Goal: Information Seeking & Learning: Learn about a topic

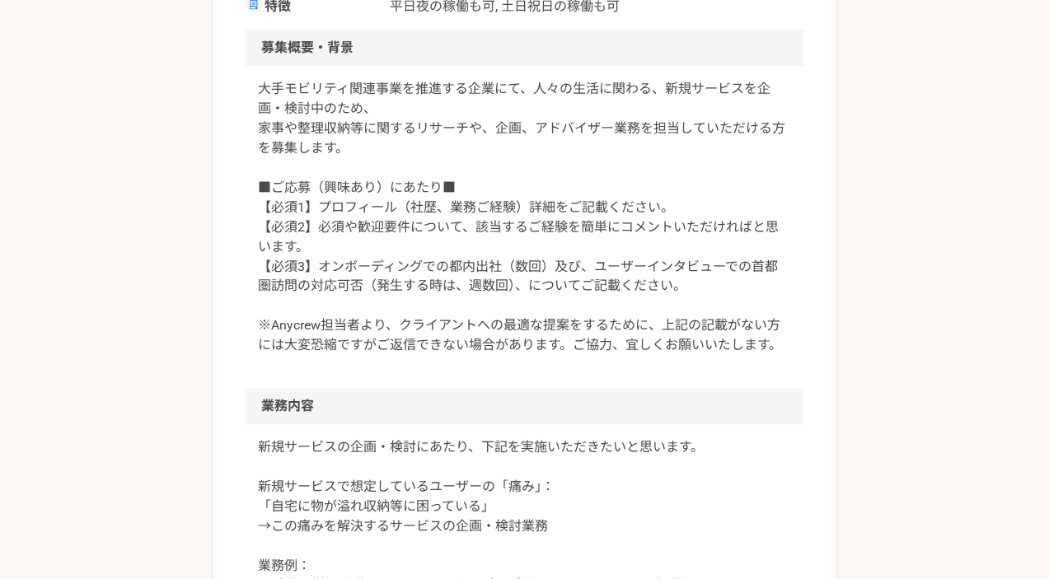
scroll to position [541, 0]
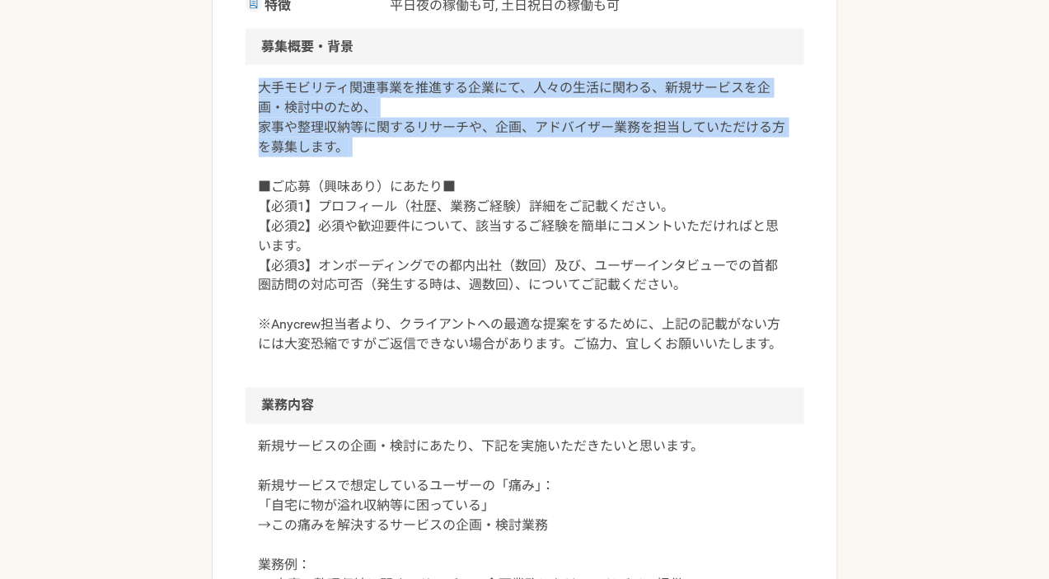
drag, startPoint x: 576, startPoint y: 173, endPoint x: 586, endPoint y: 71, distance: 102.7
click at [586, 71] on div "大手モビリティ関連事業を推進する企業にて、人々の生活に関わる、新規サービスを企画・検討中のため、 家事や整理収納等に関するリサーチや、企画、アドバイザー業務を…" at bounding box center [525, 226] width 559 height 323
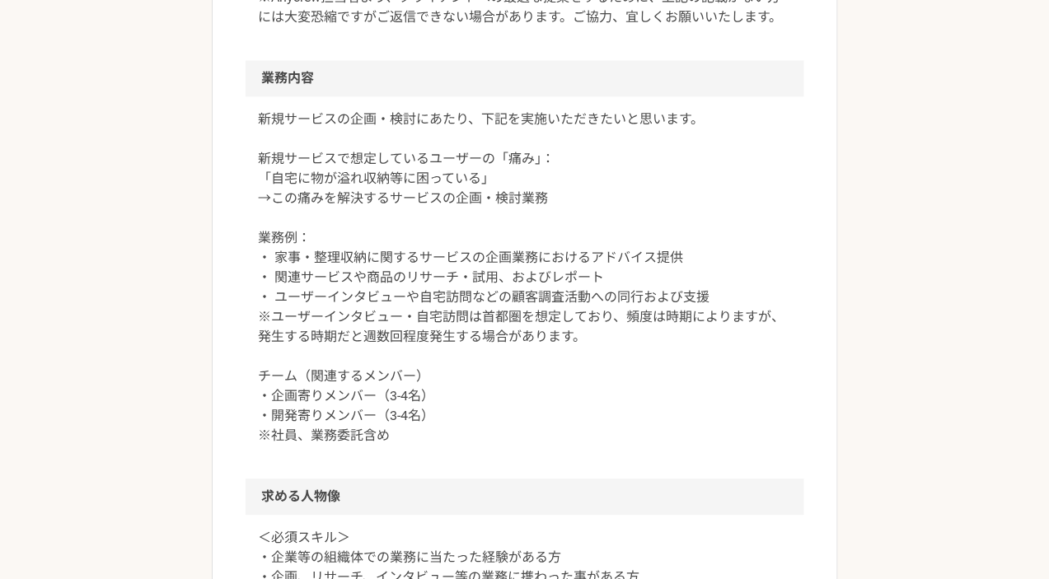
scroll to position [876, 0]
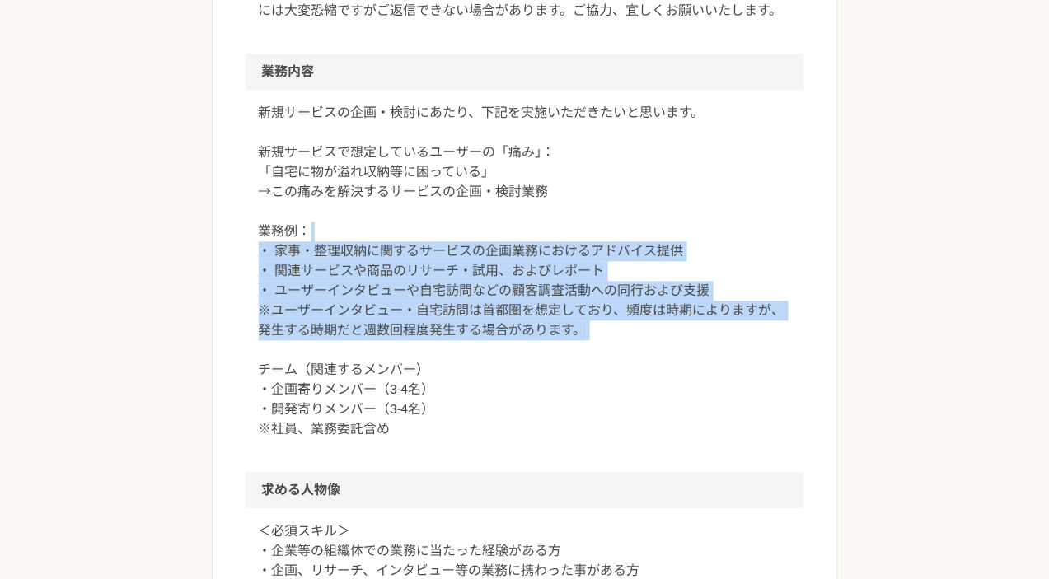
drag, startPoint x: 688, startPoint y: 333, endPoint x: 704, endPoint y: 222, distance: 112.3
click at [704, 222] on p "新規サービスの企画・検討にあたり、下記を実施いただきたいと思います。 新規サービスで想定しているユーザーの「痛み」： 「自宅に物が溢れ収納等に困っている」 →…" at bounding box center [525, 271] width 532 height 336
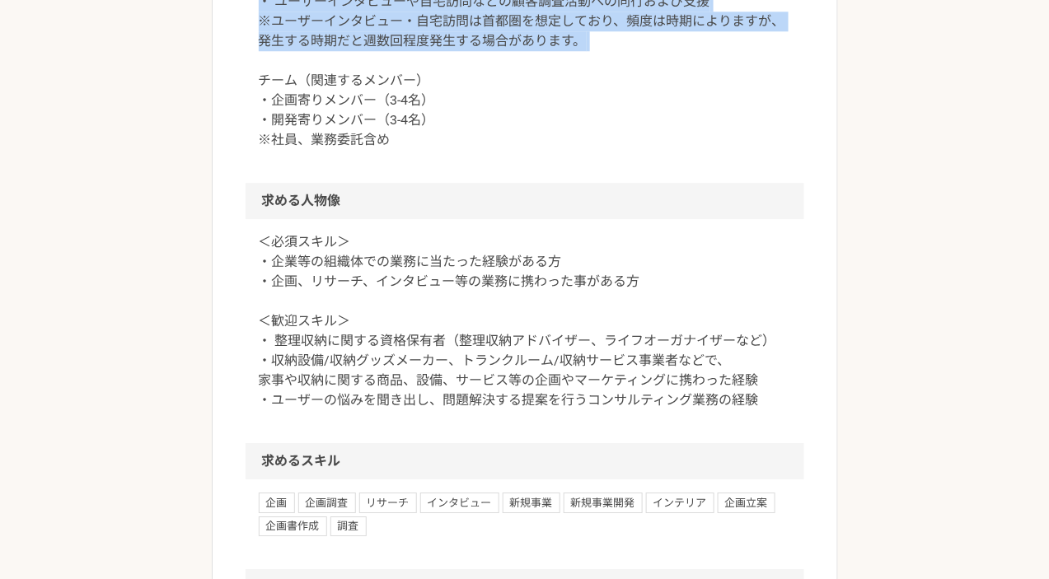
scroll to position [1171, 0]
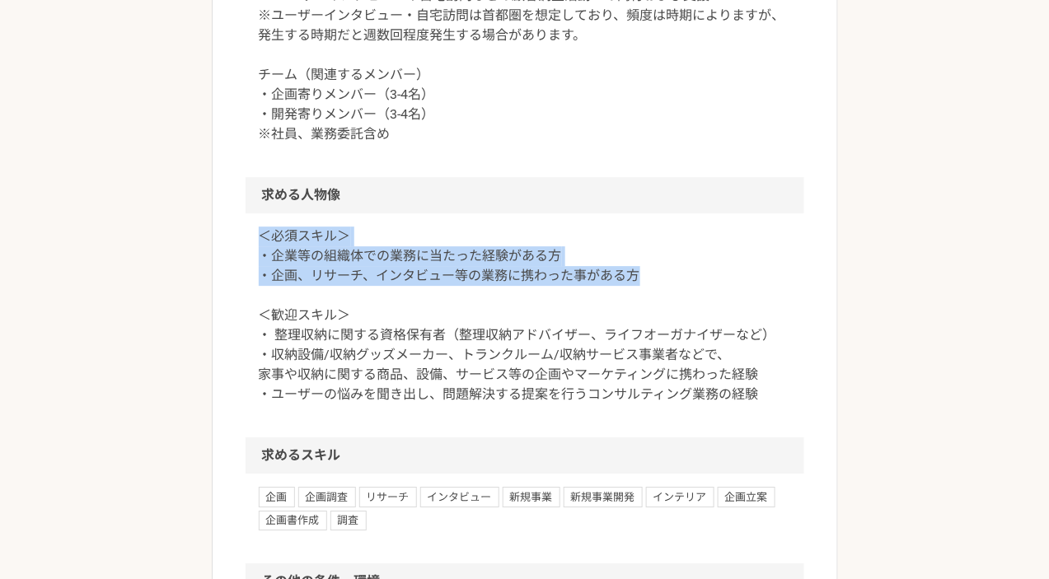
drag, startPoint x: 700, startPoint y: 283, endPoint x: 700, endPoint y: 209, distance: 74.2
click at [700, 209] on section "求める人物像 ＜必須スキル＞ ・企業等の組織体での業務に当たった経験がある方 ・企画、リサーチ、インタビュー等の業務に携わった事がある方 ＜歓迎スキル＞ ・ …" at bounding box center [525, 307] width 559 height 260
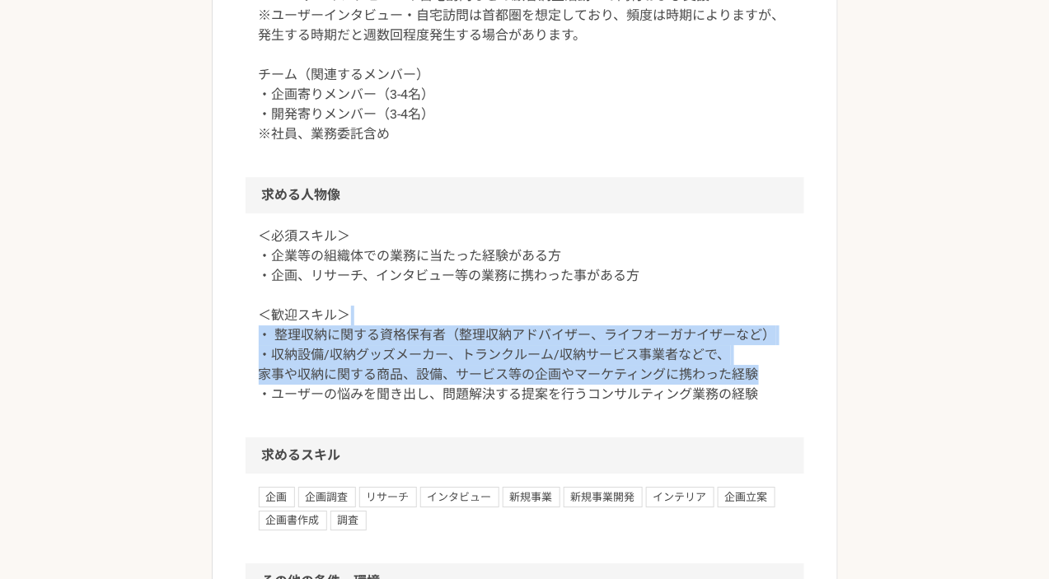
drag, startPoint x: 776, startPoint y: 370, endPoint x: 775, endPoint y: 312, distance: 57.7
click at [775, 312] on p "＜必須スキル＞ ・企業等の組織体での業務に当たった経験がある方 ・企画、リサーチ、インタビュー等の業務に携わった事がある方 ＜歓迎スキル＞ ・ 整理収納に関す…" at bounding box center [525, 316] width 532 height 178
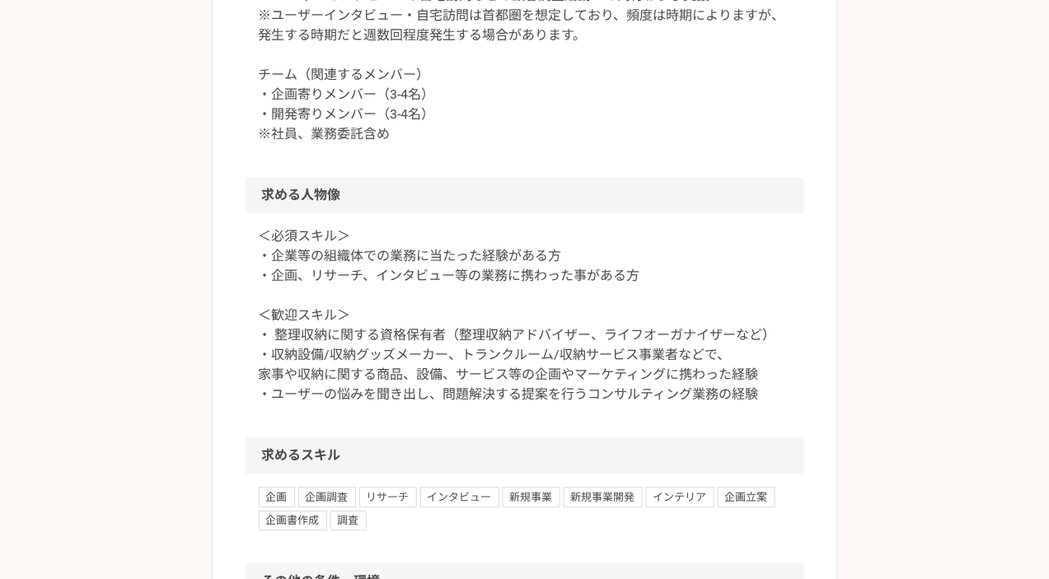
click at [778, 353] on p "＜必須スキル＞ ・企業等の組織体での業務に当たった経験がある方 ・企画、リサーチ、インタビュー等の業務に携わった事がある方 ＜歓迎スキル＞ ・ 整理収納に関す…" at bounding box center [525, 316] width 532 height 178
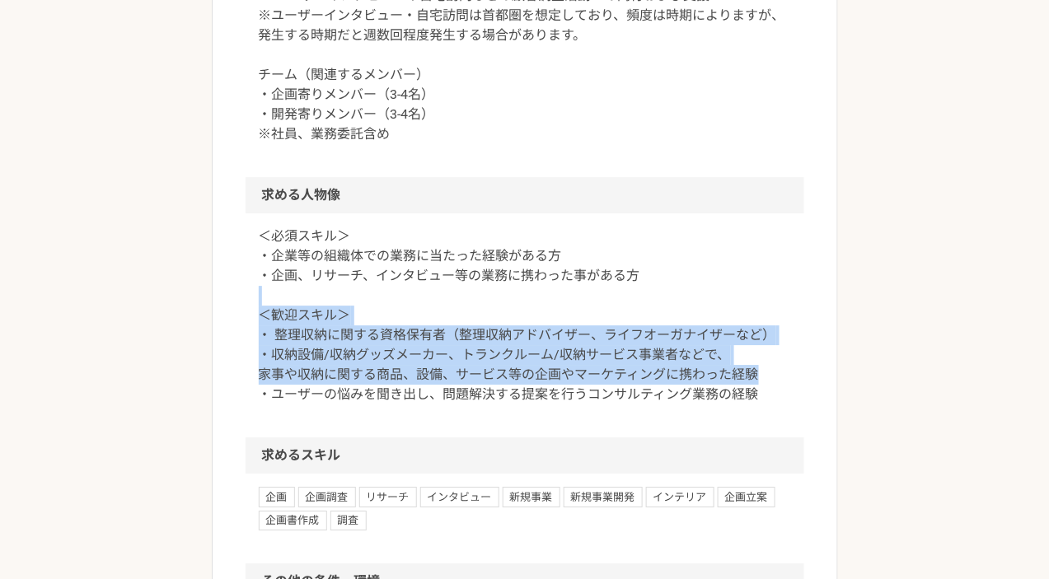
drag, startPoint x: 764, startPoint y: 377, endPoint x: 771, endPoint y: 288, distance: 88.5
click at [771, 288] on p "＜必須スキル＞ ・企業等の組織体での業務に当たった経験がある方 ・企画、リサーチ、インタビュー等の業務に携わった事がある方 ＜歓迎スキル＞ ・ 整理収納に関す…" at bounding box center [525, 316] width 532 height 178
click at [707, 297] on p "＜必須スキル＞ ・企業等の組織体での業務に当たった経験がある方 ・企画、リサーチ、インタビュー等の業務に携わった事がある方 ＜歓迎スキル＞ ・ 整理収納に関す…" at bounding box center [525, 316] width 532 height 178
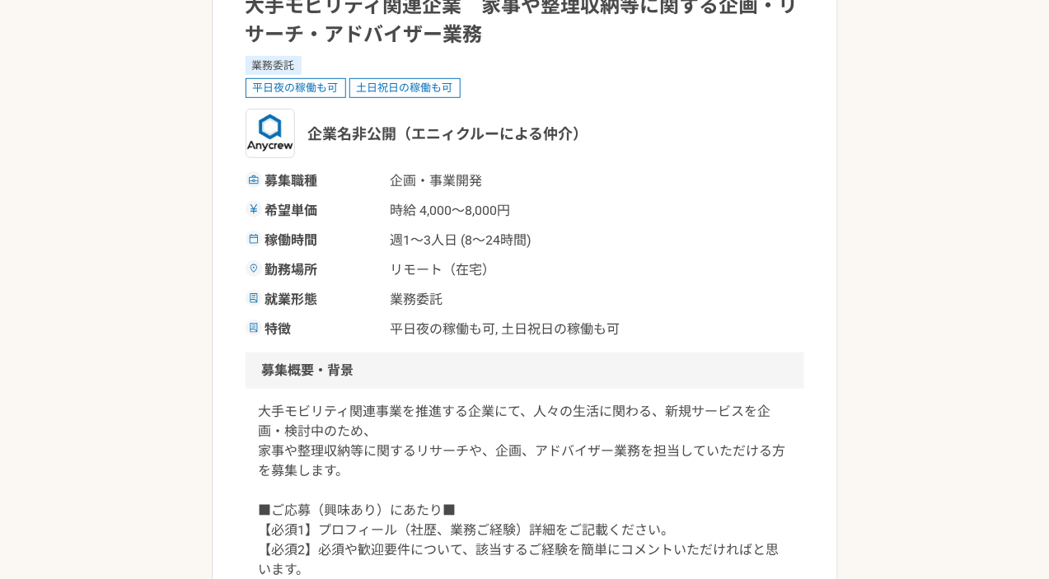
scroll to position [93, 0]
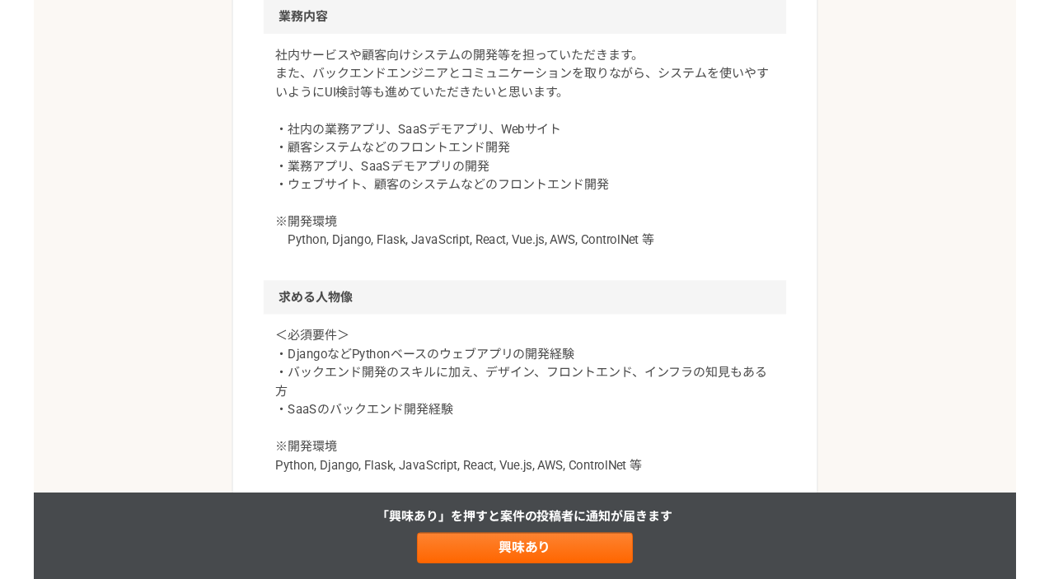
scroll to position [1296, 0]
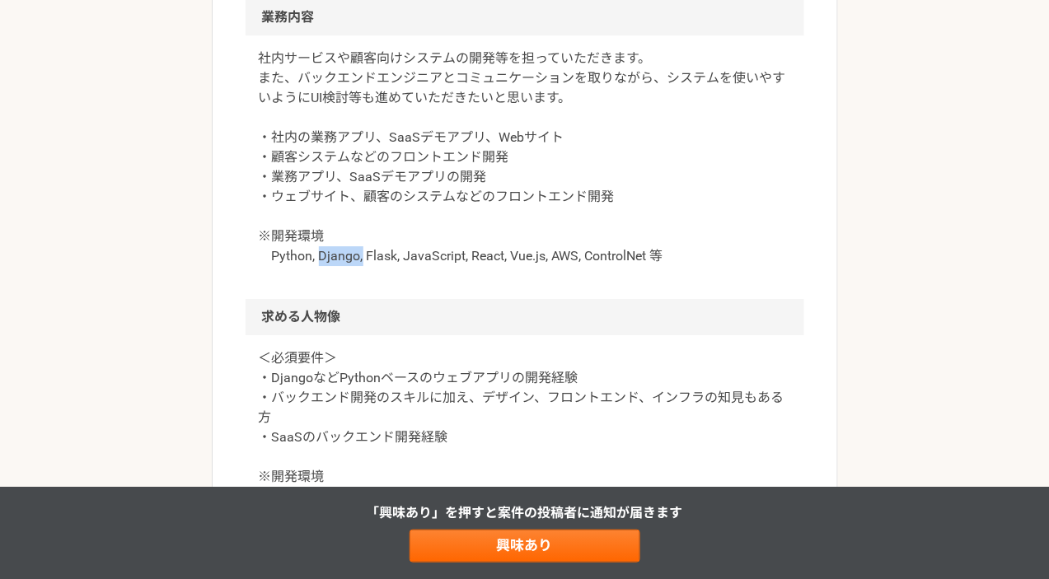
drag, startPoint x: 335, startPoint y: 392, endPoint x: 363, endPoint y: 392, distance: 28.0
click at [363, 266] on p "社内サービスや顧客向けシステムの開発等を担っていただきます。 また、バックエンドエンジニアとコミュニケーションを取りながら、システムを使いやすいようにUI検討…" at bounding box center [525, 158] width 532 height 218
click at [432, 266] on p "社内サービスや顧客向けシステムの開発等を担っていただきます。 また、バックエンドエンジニアとコミュニケーションを取りながら、システムを使いやすいようにUI検討…" at bounding box center [525, 158] width 532 height 218
drag, startPoint x: 300, startPoint y: 396, endPoint x: 263, endPoint y: 396, distance: 37.1
click at [263, 266] on p "社内サービスや顧客向けシステムの開発等を担っていただきます。 また、バックエンドエンジニアとコミュニケーションを取りながら、システムを使いやすいようにUI検討…" at bounding box center [525, 158] width 532 height 218
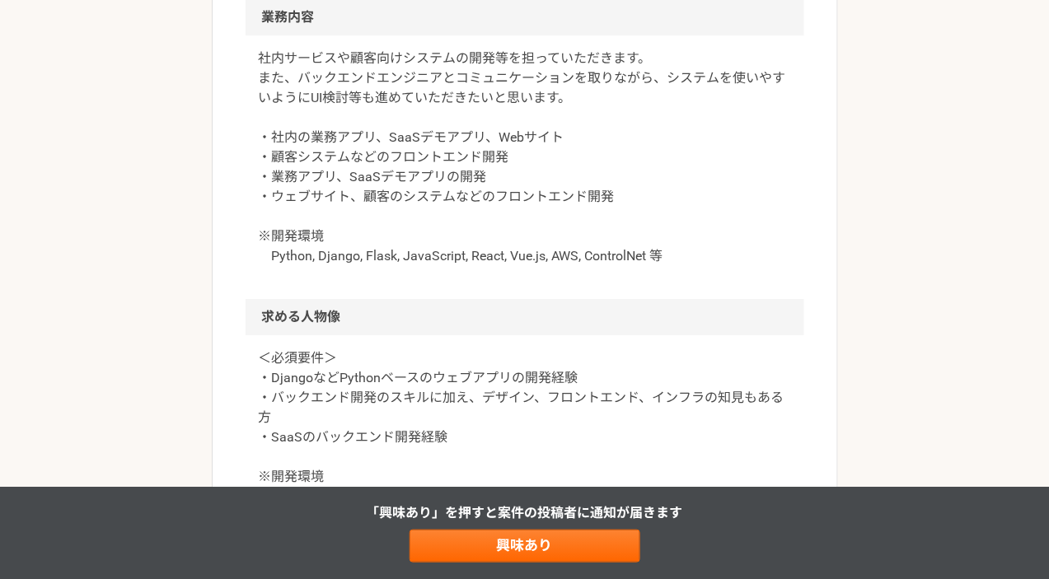
click at [340, 266] on p "社内サービスや顧客向けシステムの開発等を担っていただきます。 また、バックエンドエンジニアとコミュニケーションを取りながら、システムを使いやすいようにUI検討…" at bounding box center [525, 158] width 532 height 218
drag, startPoint x: 315, startPoint y: 397, endPoint x: 365, endPoint y: 397, distance: 50.3
click at [365, 266] on p "社内サービスや顧客向けシステムの開発等を担っていただきます。 また、バックエンドエンジニアとコミュニケーションを取りながら、システムを使いやすいようにUI検討…" at bounding box center [525, 158] width 532 height 218
click at [366, 266] on p "社内サービスや顧客向けシステムの開発等を担っていただきます。 また、バックエンドエンジニアとコミュニケーションを取りながら、システムを使いやすいようにUI検討…" at bounding box center [525, 158] width 532 height 218
drag, startPoint x: 358, startPoint y: 396, endPoint x: 318, endPoint y: 396, distance: 40.4
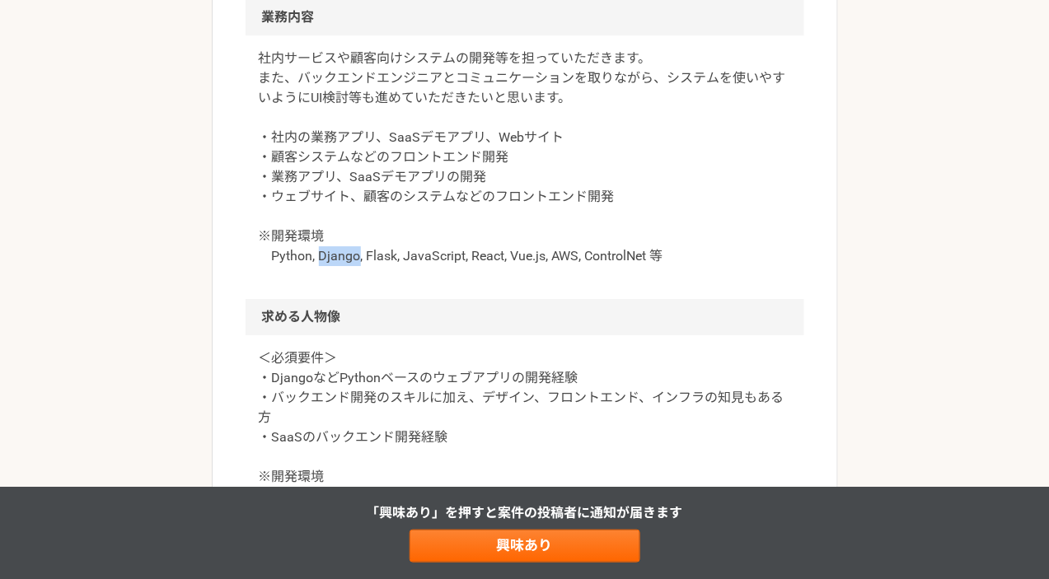
click at [318, 266] on p "社内サービスや顧客向けシステムの開発等を担っていただきます。 また、バックエンドエンジニアとコミュニケーションを取りながら、システムを使いやすいようにUI検討…" at bounding box center [525, 158] width 532 height 218
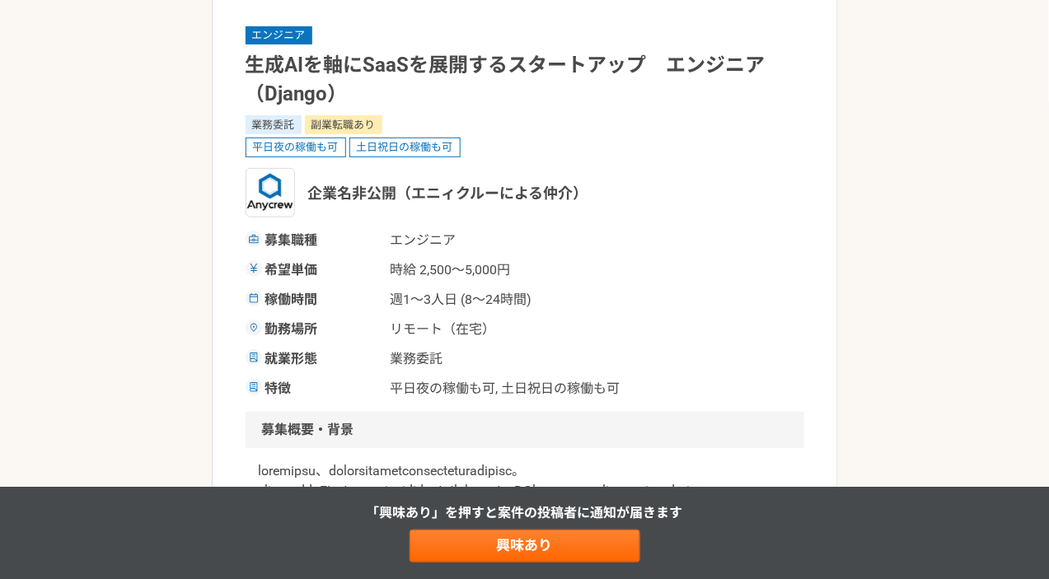
scroll to position [104, 0]
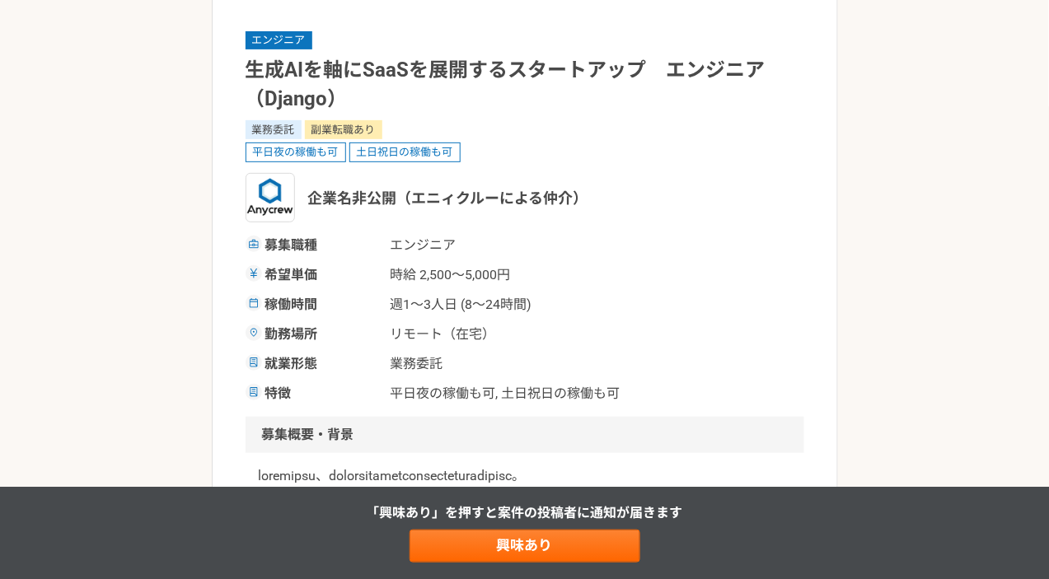
click at [671, 219] on div "企業名非公開（エニィクルーによる仲介）" at bounding box center [525, 197] width 559 height 49
